Goal: Transaction & Acquisition: Purchase product/service

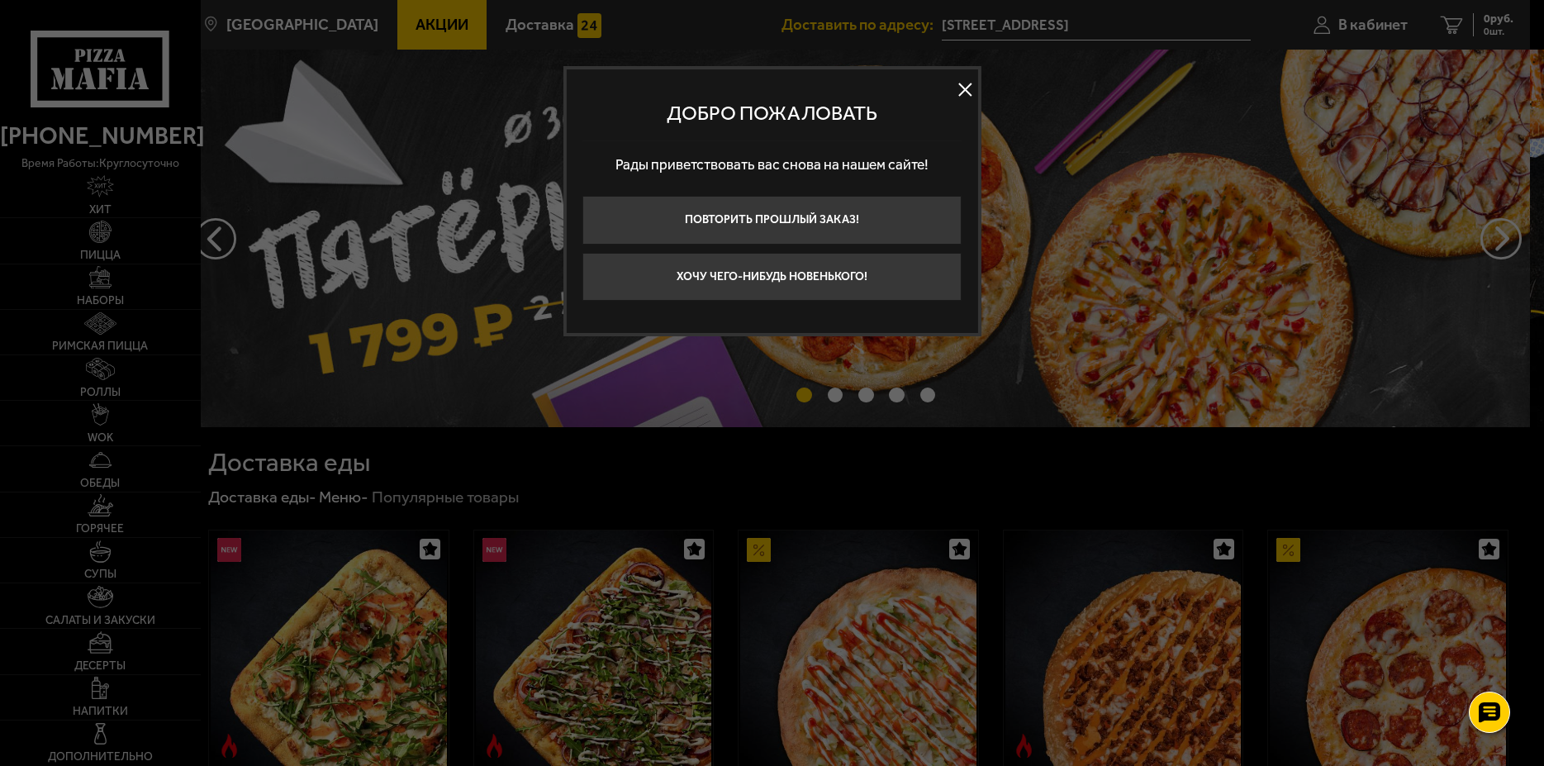
click at [965, 89] on button at bounding box center [965, 89] width 25 height 25
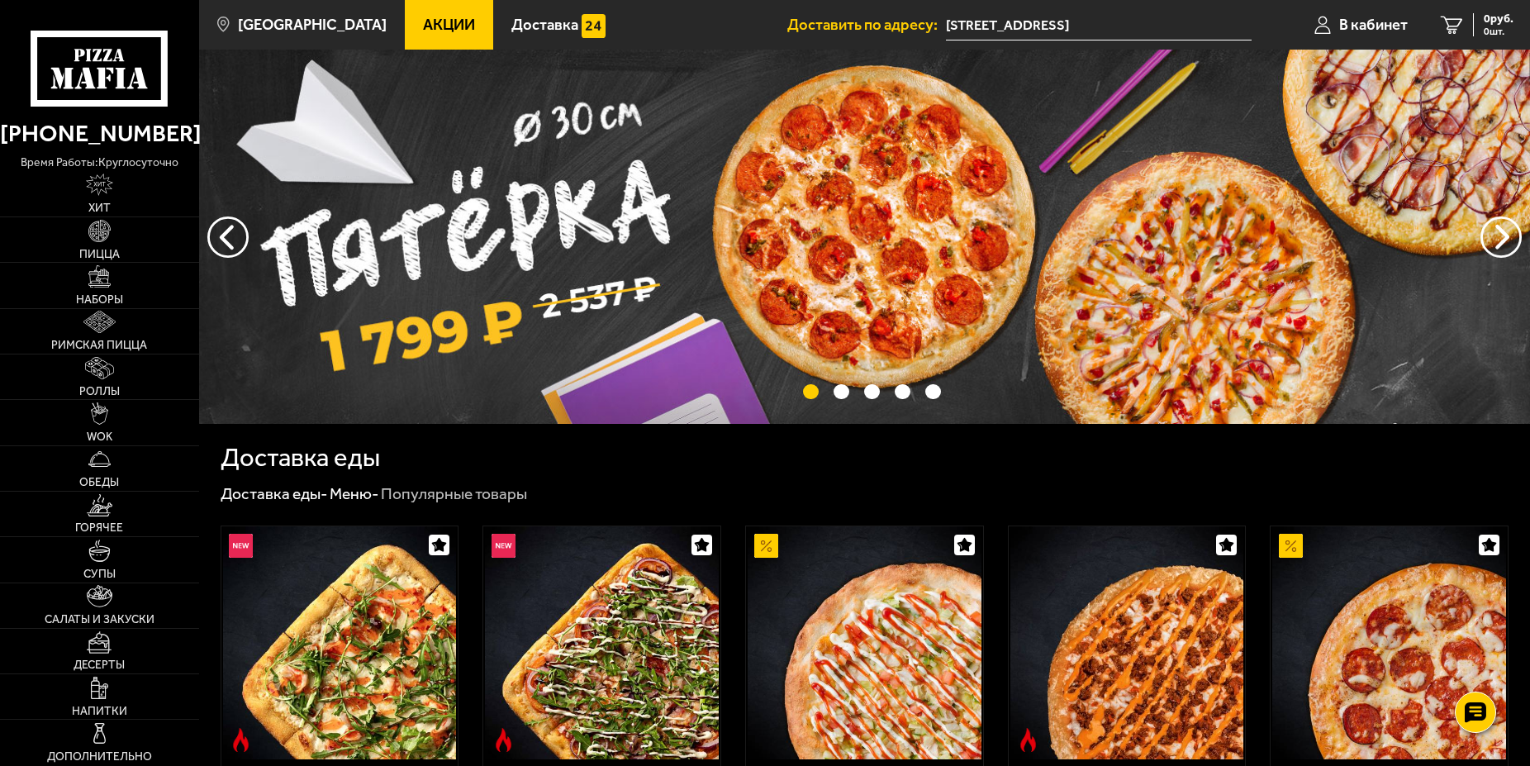
click at [430, 17] on span "Акции" at bounding box center [449, 25] width 52 height 16
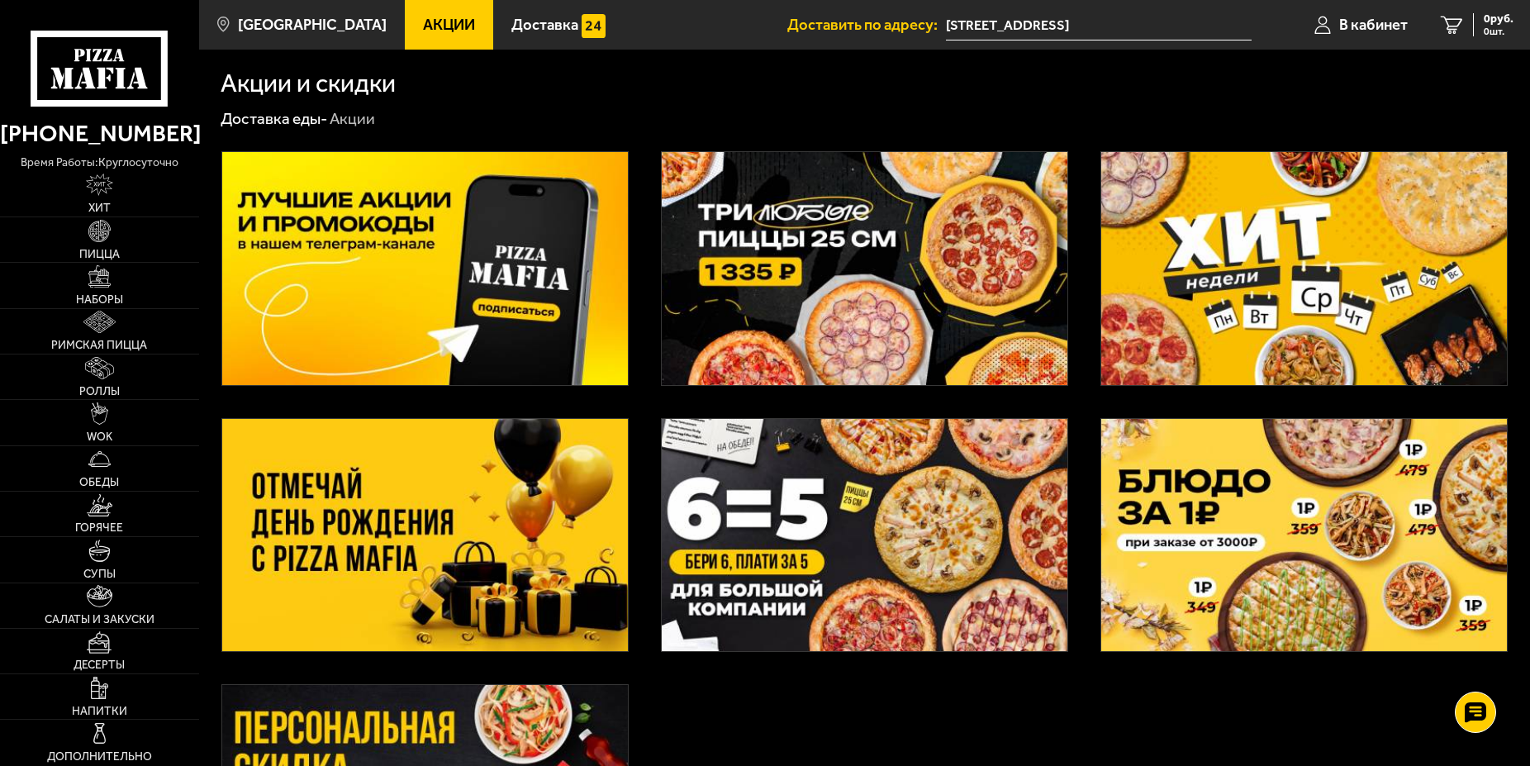
click at [860, 242] on img at bounding box center [865, 268] width 406 height 233
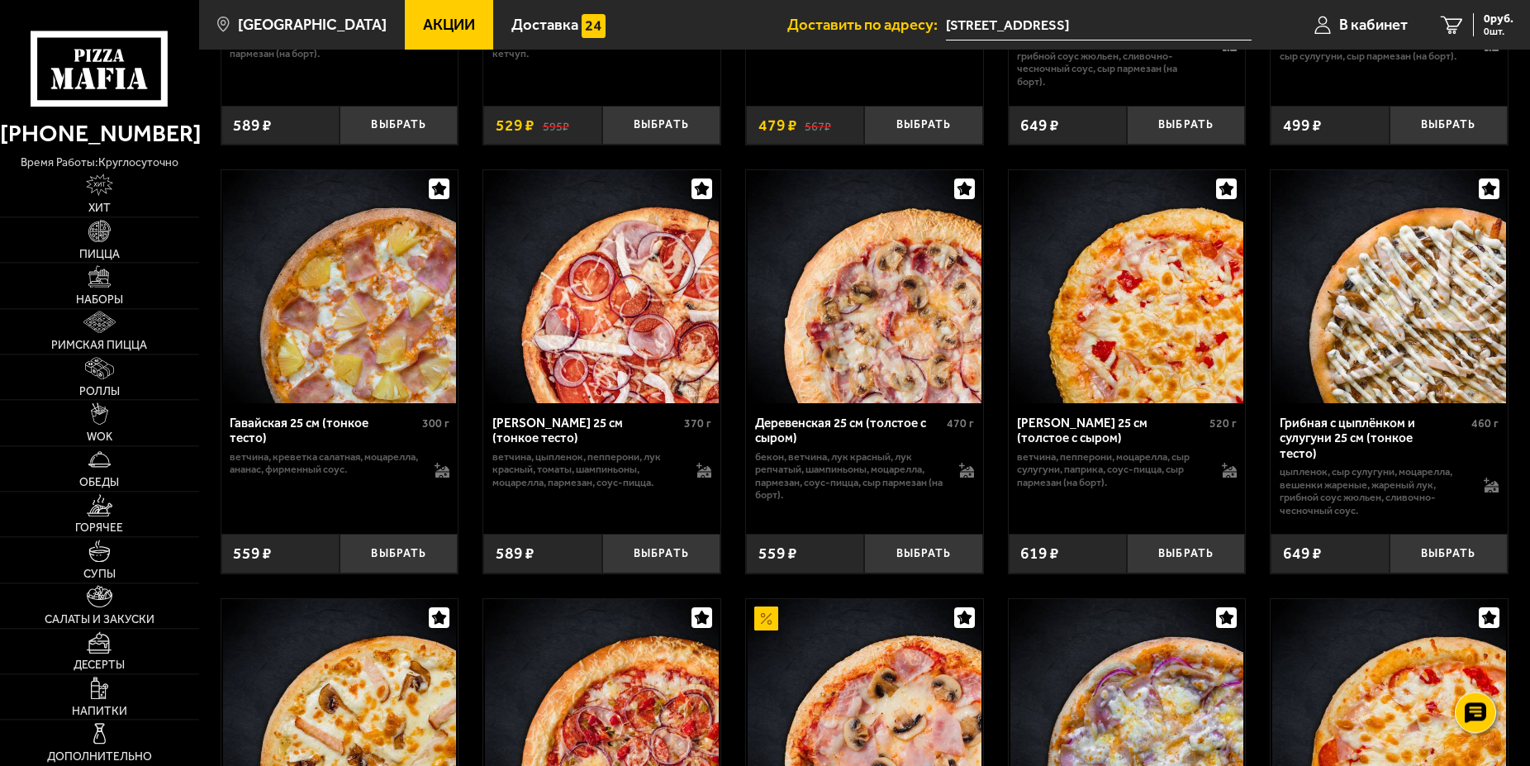
scroll to position [1826, 0]
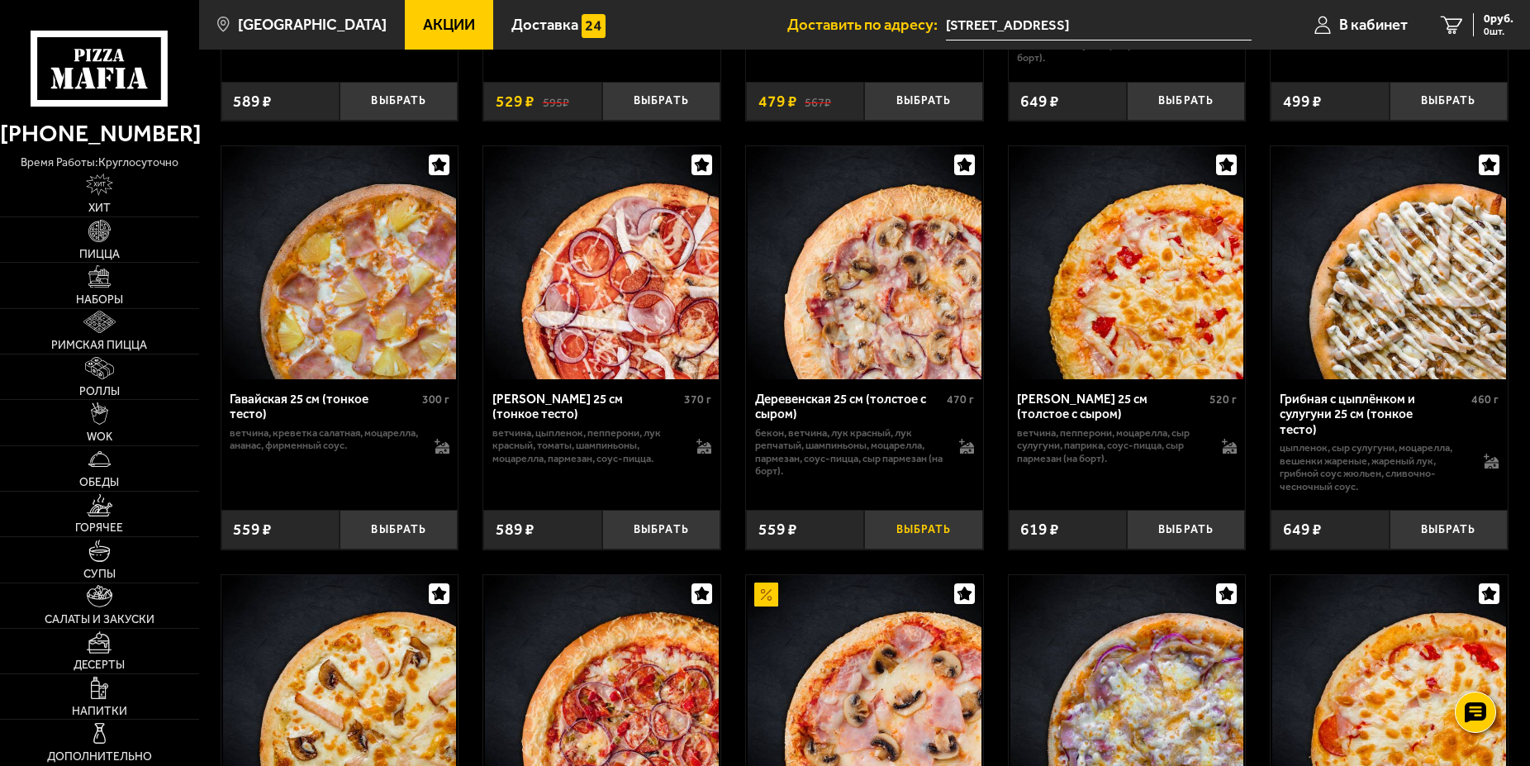
click at [916, 539] on button "Выбрать" at bounding box center [923, 529] width 118 height 39
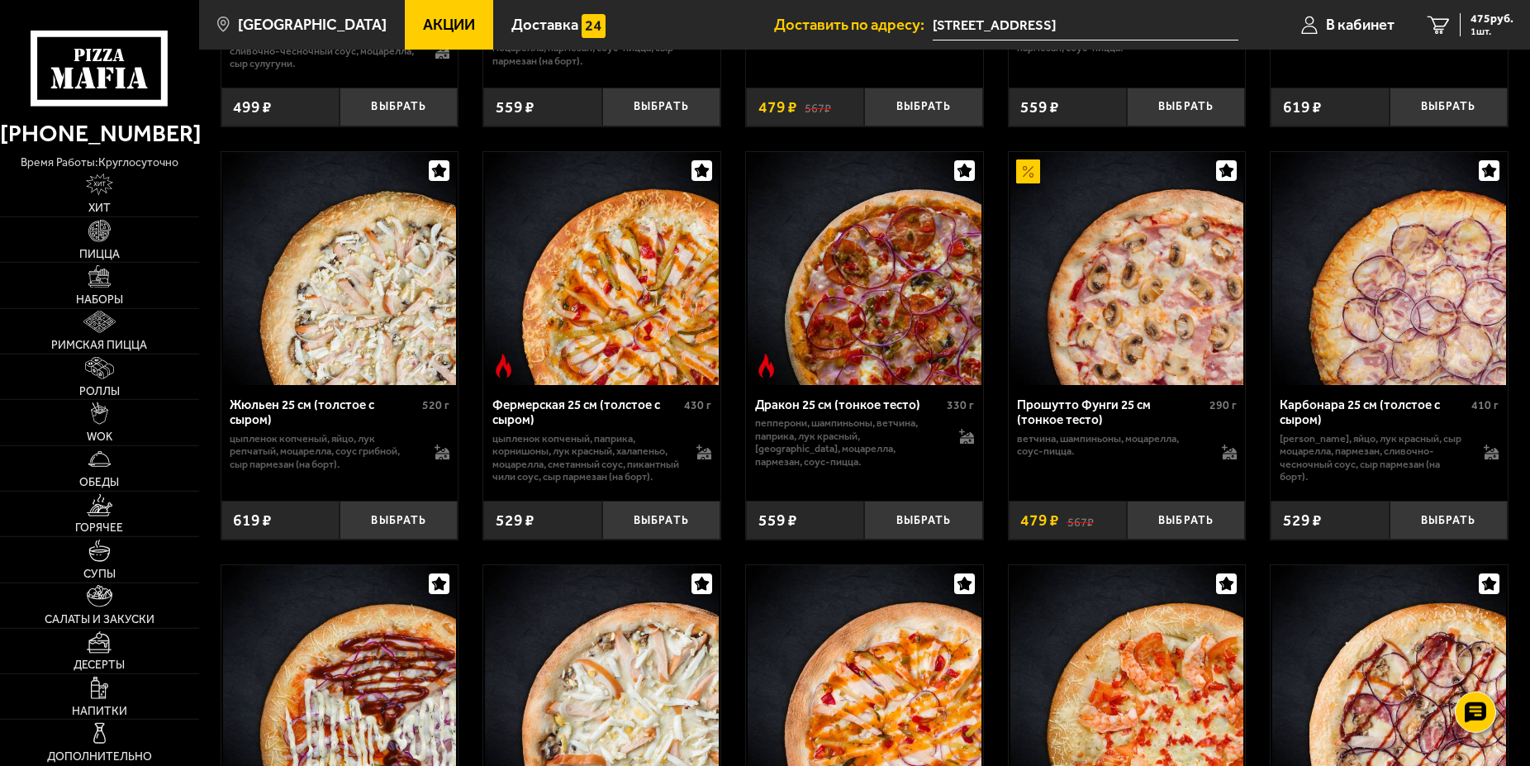
scroll to position [2668, 0]
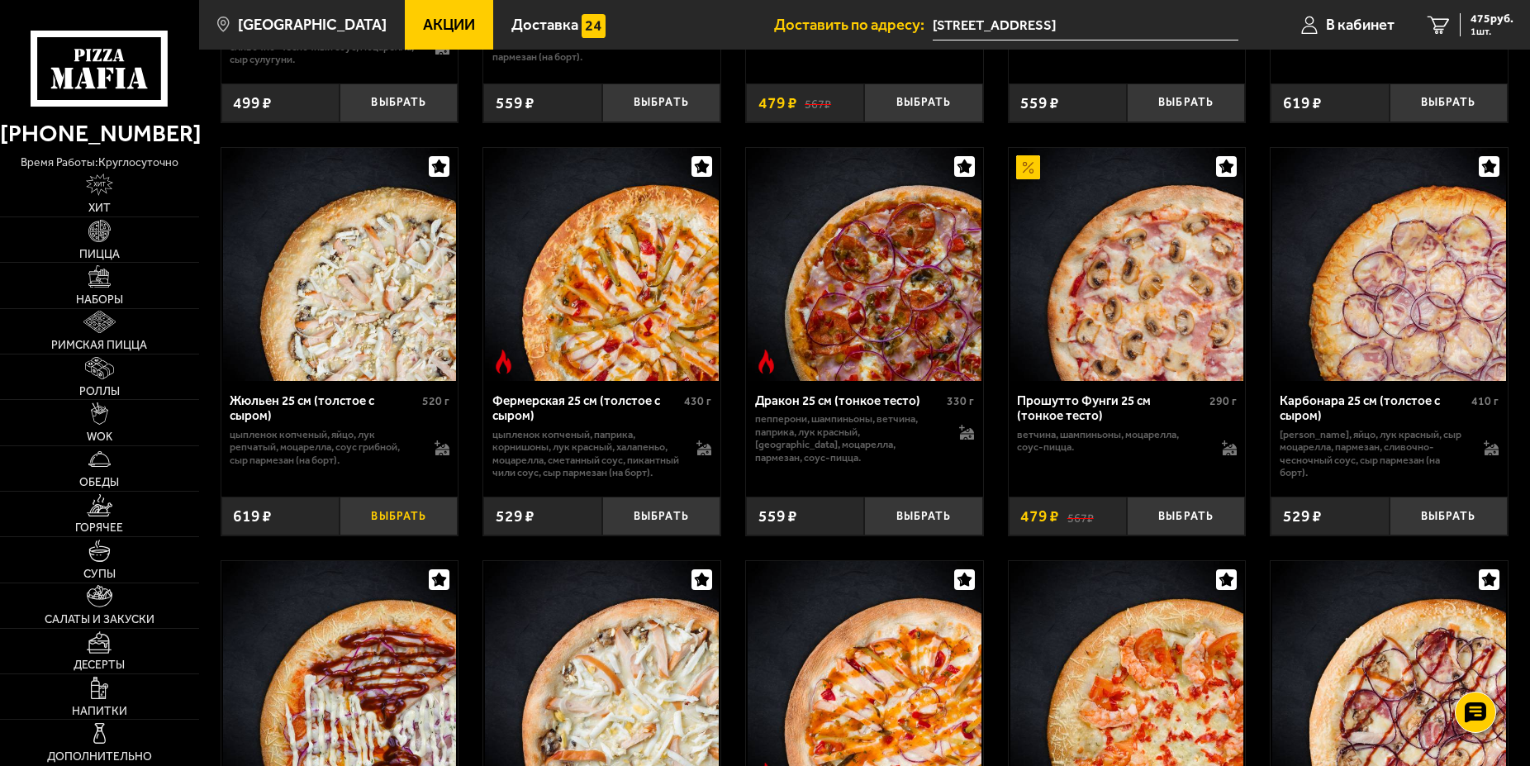
click at [427, 535] on button "Выбрать" at bounding box center [399, 516] width 118 height 39
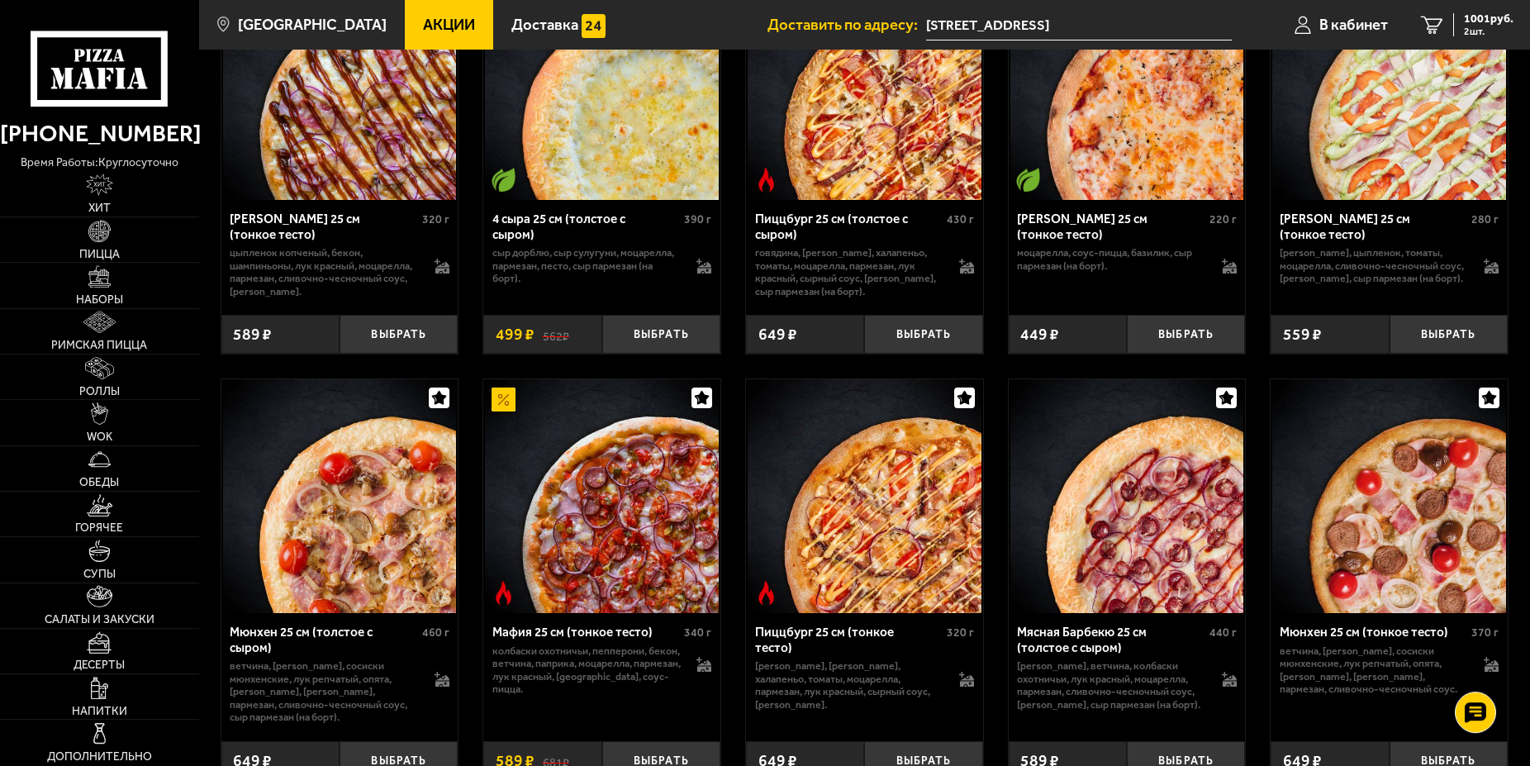
scroll to position [4213, 0]
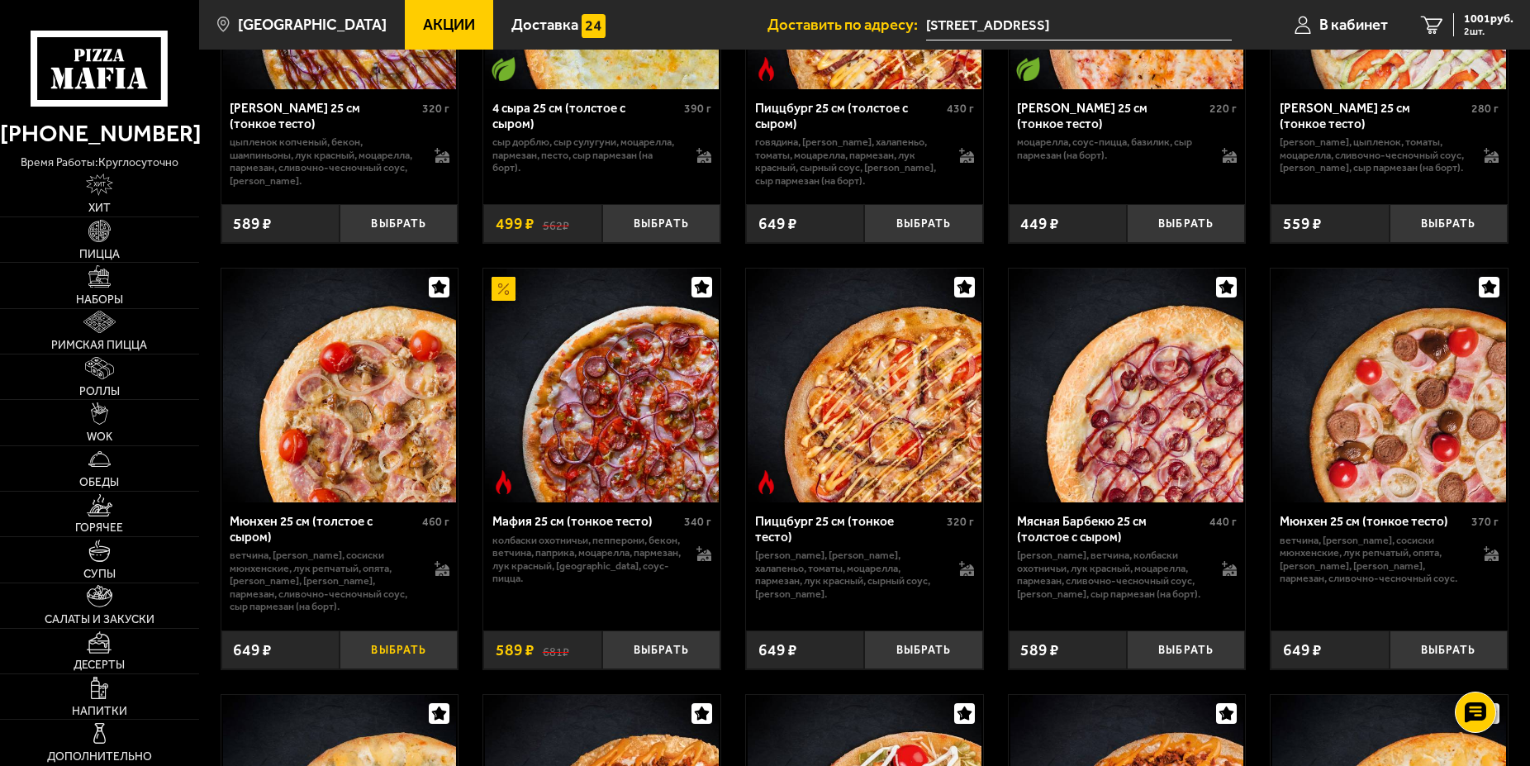
click at [405, 669] on button "Выбрать" at bounding box center [399, 649] width 118 height 39
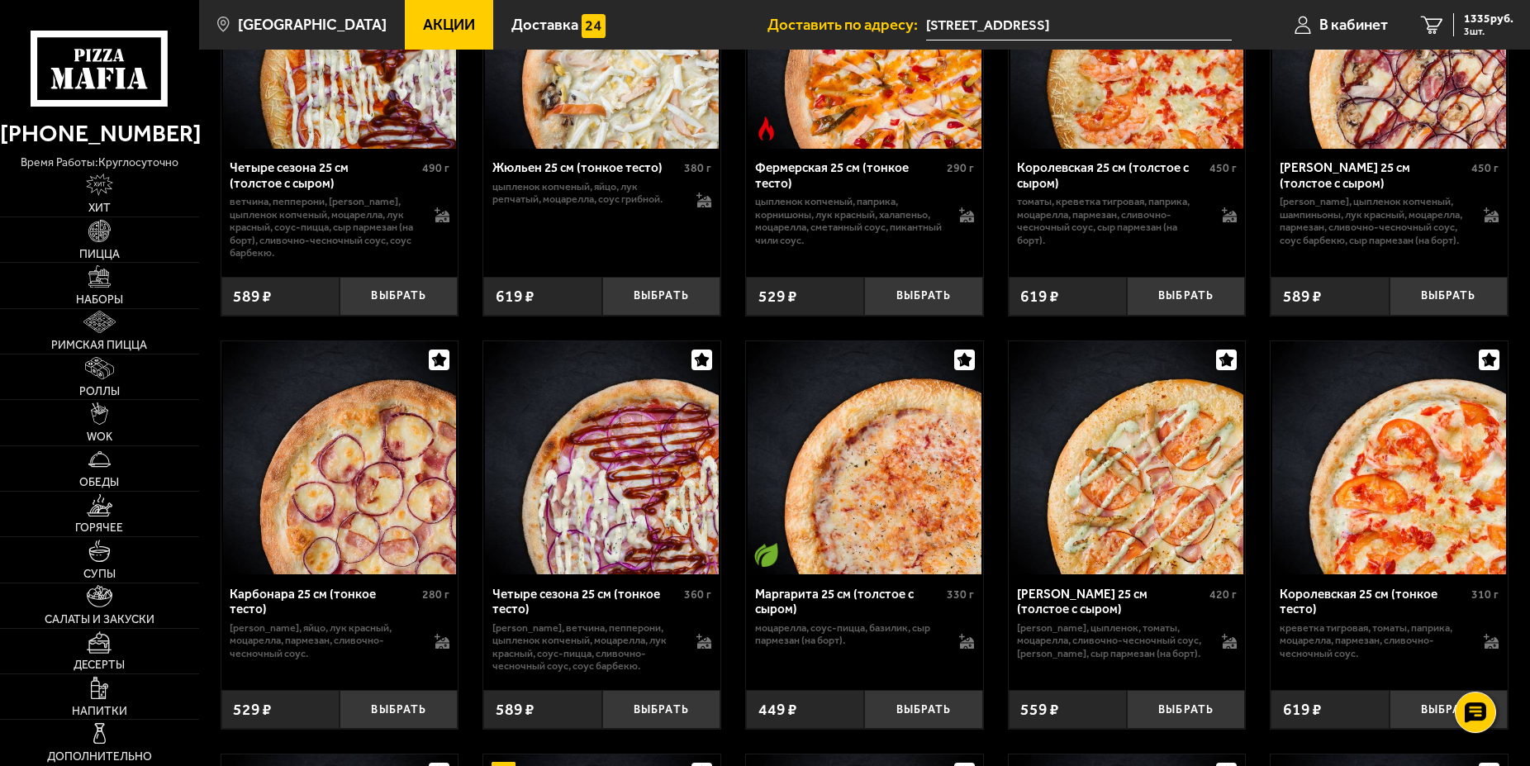
scroll to position [2388, 0]
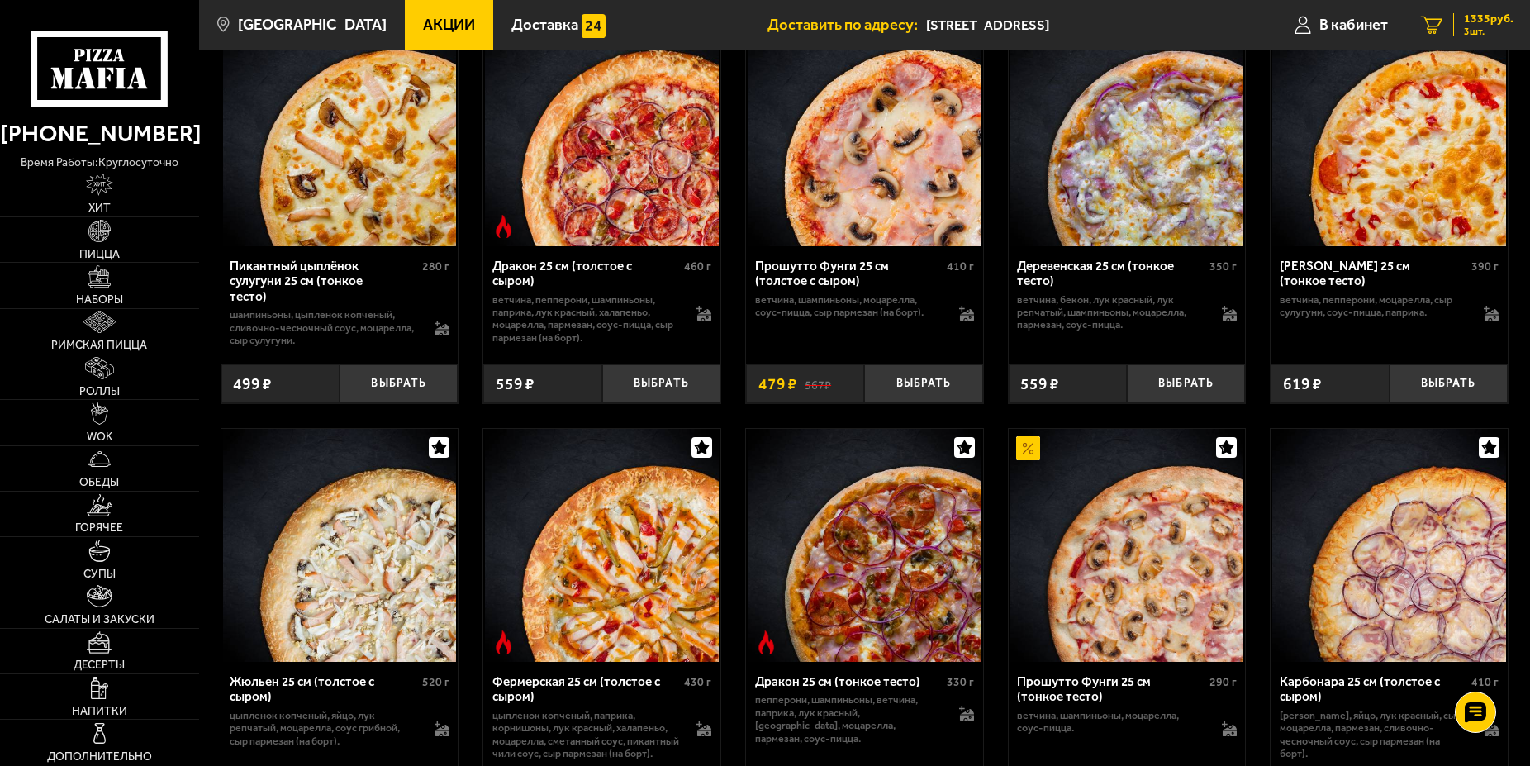
click at [1488, 21] on span "1335 руб." at bounding box center [1489, 19] width 50 height 12
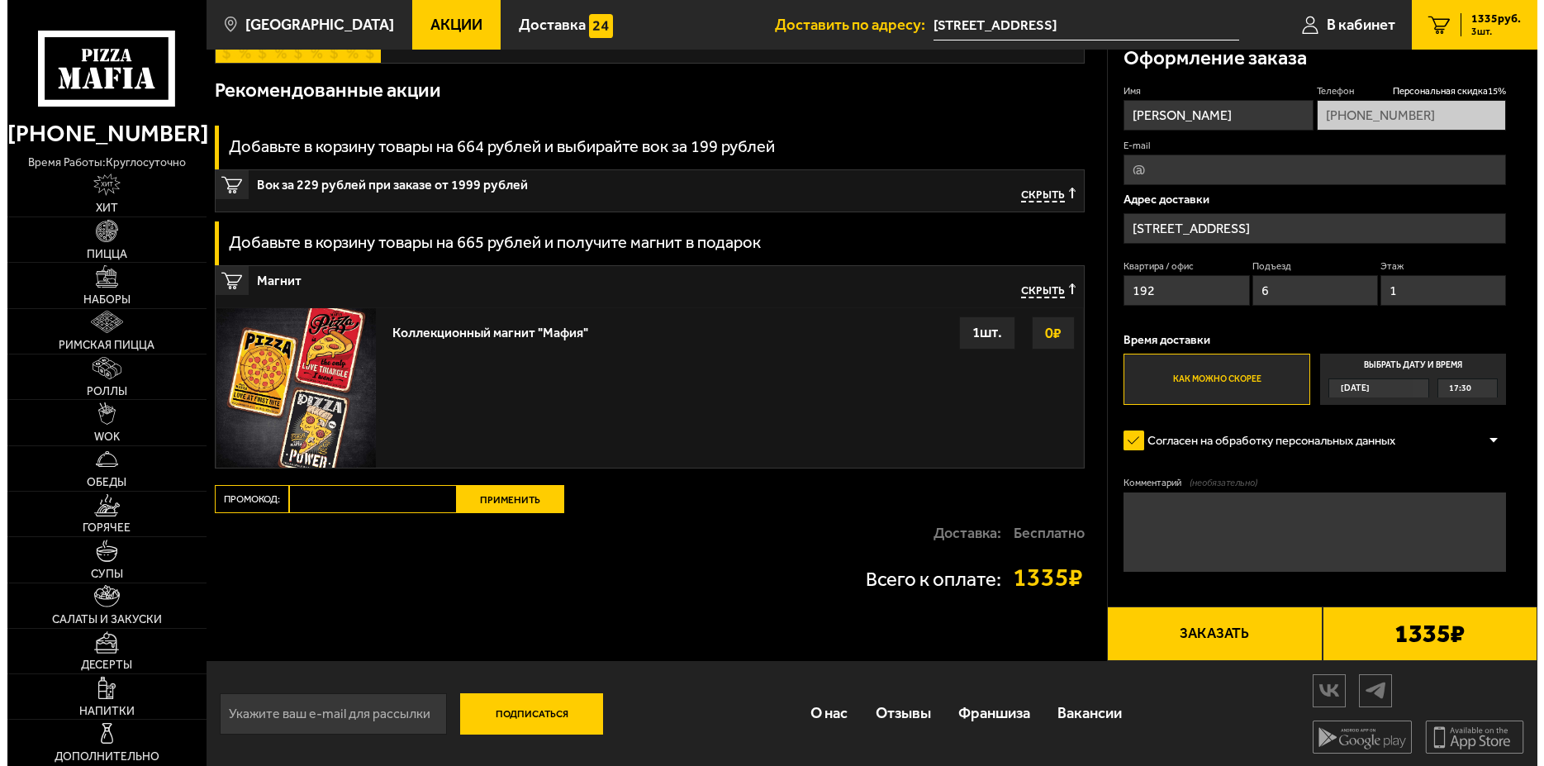
scroll to position [787, 0]
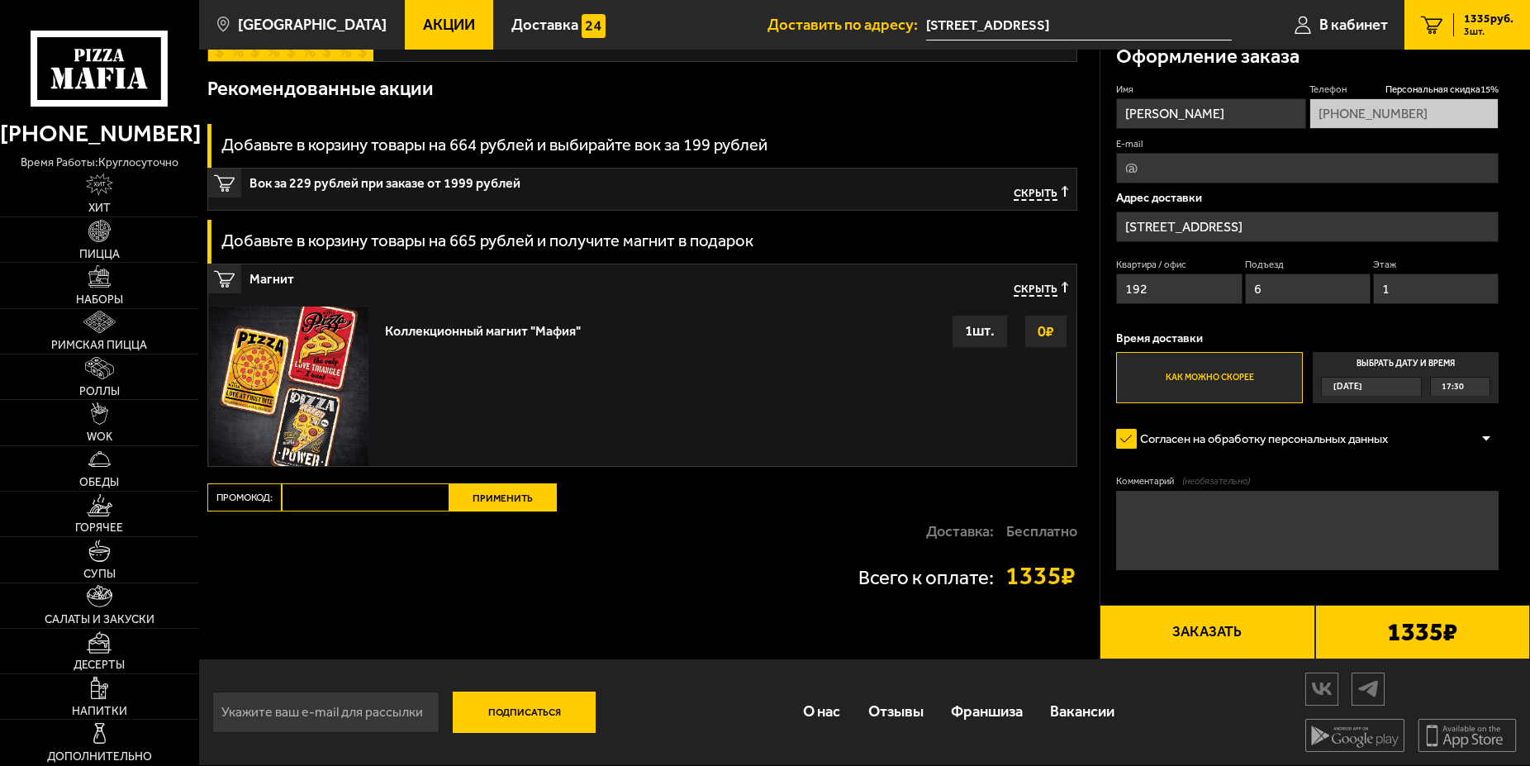
click at [1211, 641] on button "Заказать" at bounding box center [1207, 632] width 215 height 55
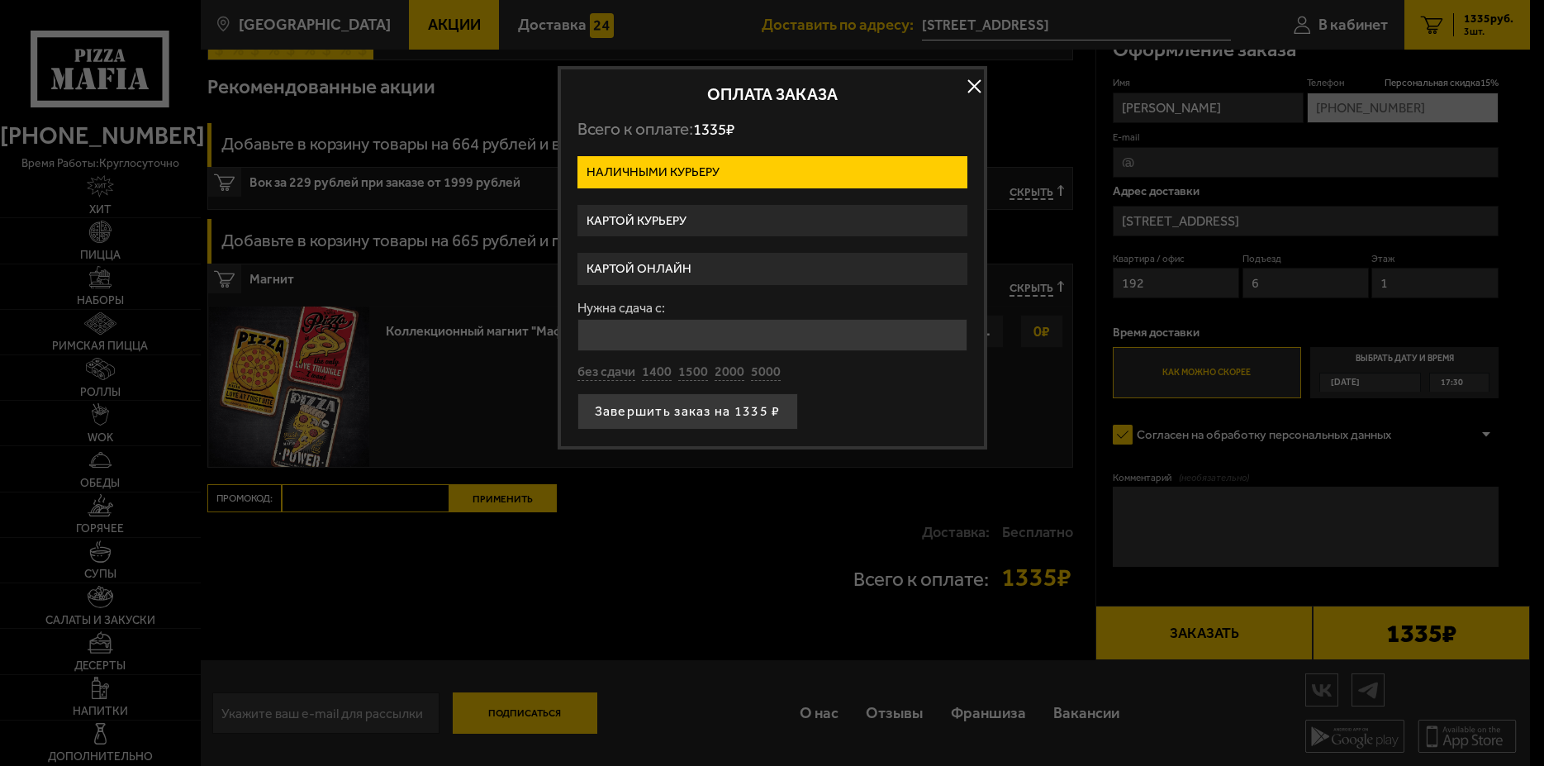
click at [692, 330] on input "Нужна сдача с:" at bounding box center [772, 335] width 390 height 32
click at [763, 372] on div "Нужна сдача с: без сдачи 1400 1500 2000 5000" at bounding box center [772, 342] width 390 height 80
click at [612, 335] on input "Нужна сдача с:" at bounding box center [772, 335] width 390 height 32
type input "5000"
click at [701, 414] on button "Завершить заказ на 1335 ₽" at bounding box center [687, 411] width 221 height 36
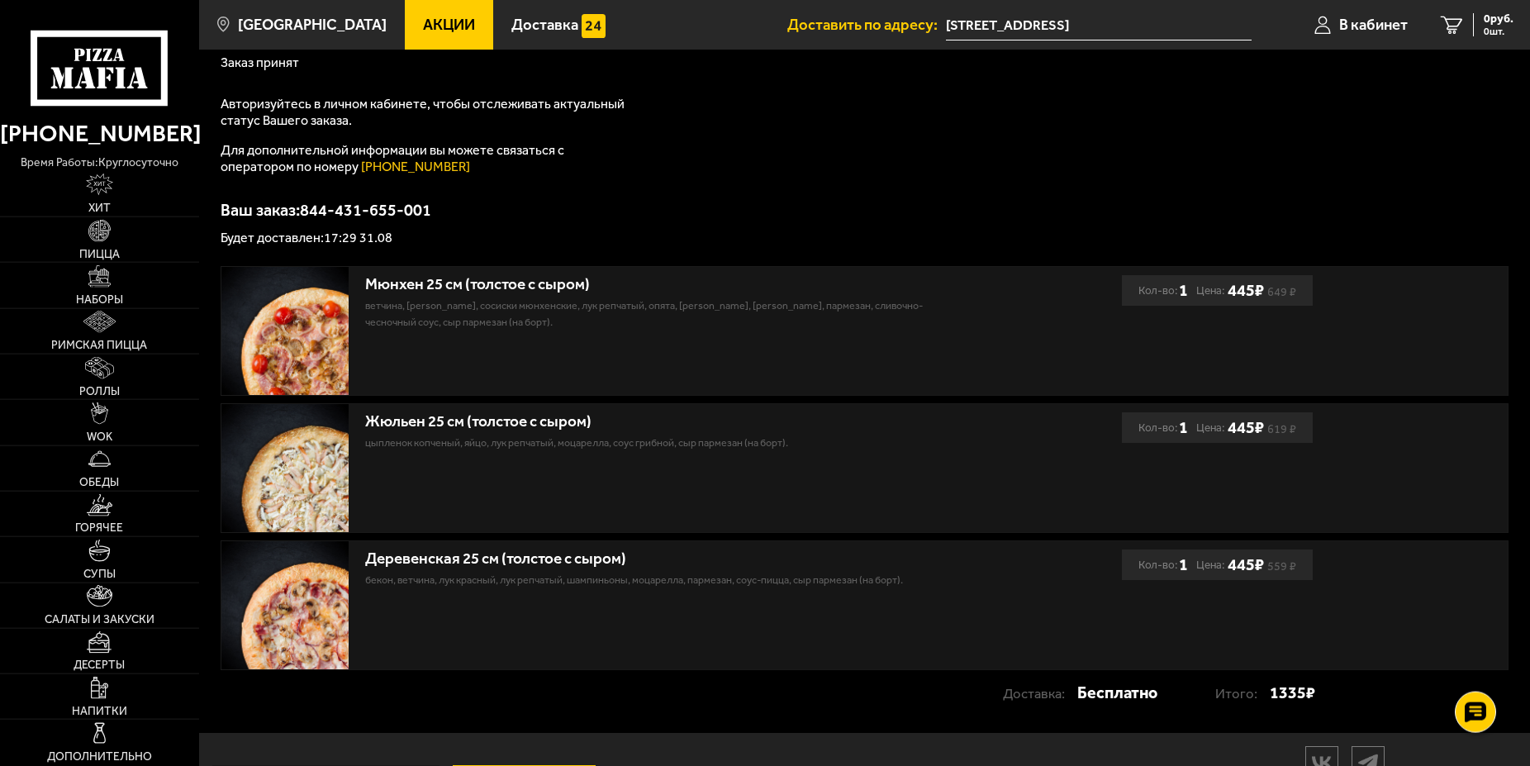
scroll to position [257, 0]
